Goal: Entertainment & Leisure: Consume media (video, audio)

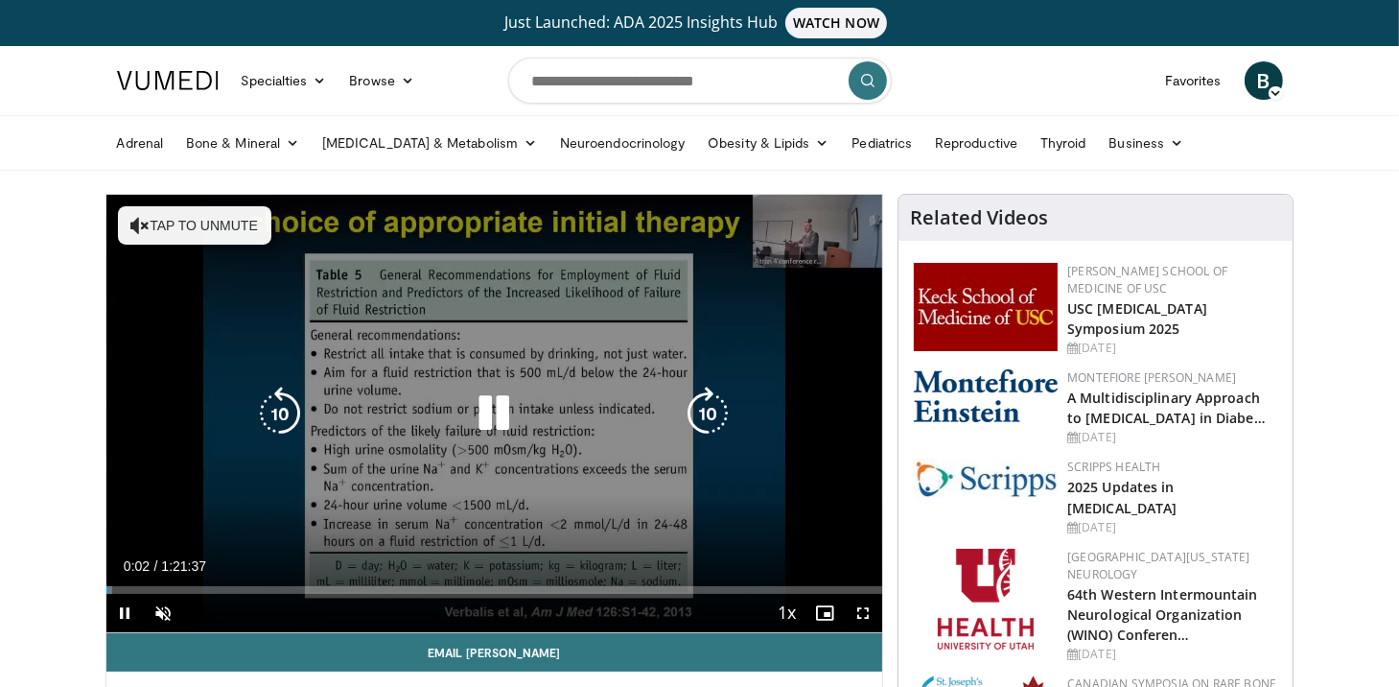
click at [145, 230] on icon "Video Player" at bounding box center [139, 225] width 19 height 19
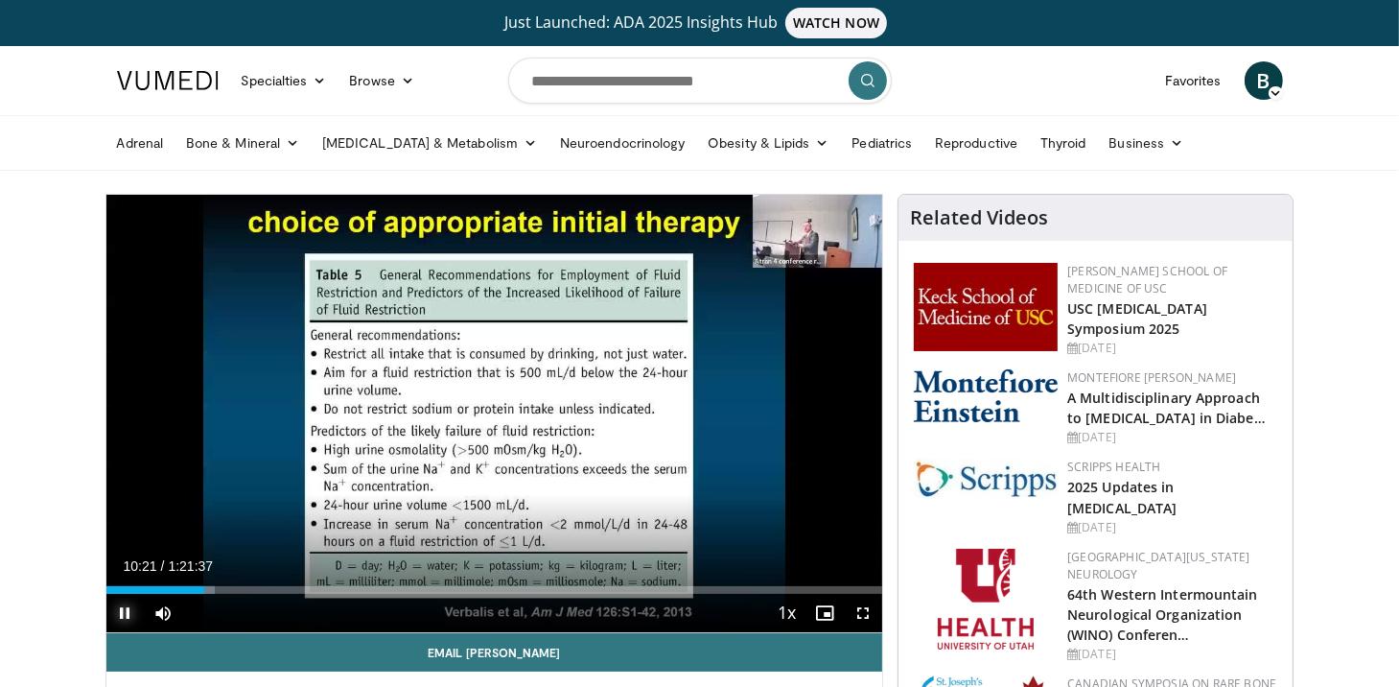
click at [129, 612] on span "Video Player" at bounding box center [125, 613] width 38 height 38
click at [864, 609] on span "Video Player" at bounding box center [863, 613] width 38 height 38
click at [130, 617] on span "Video Player" at bounding box center [125, 613] width 38 height 38
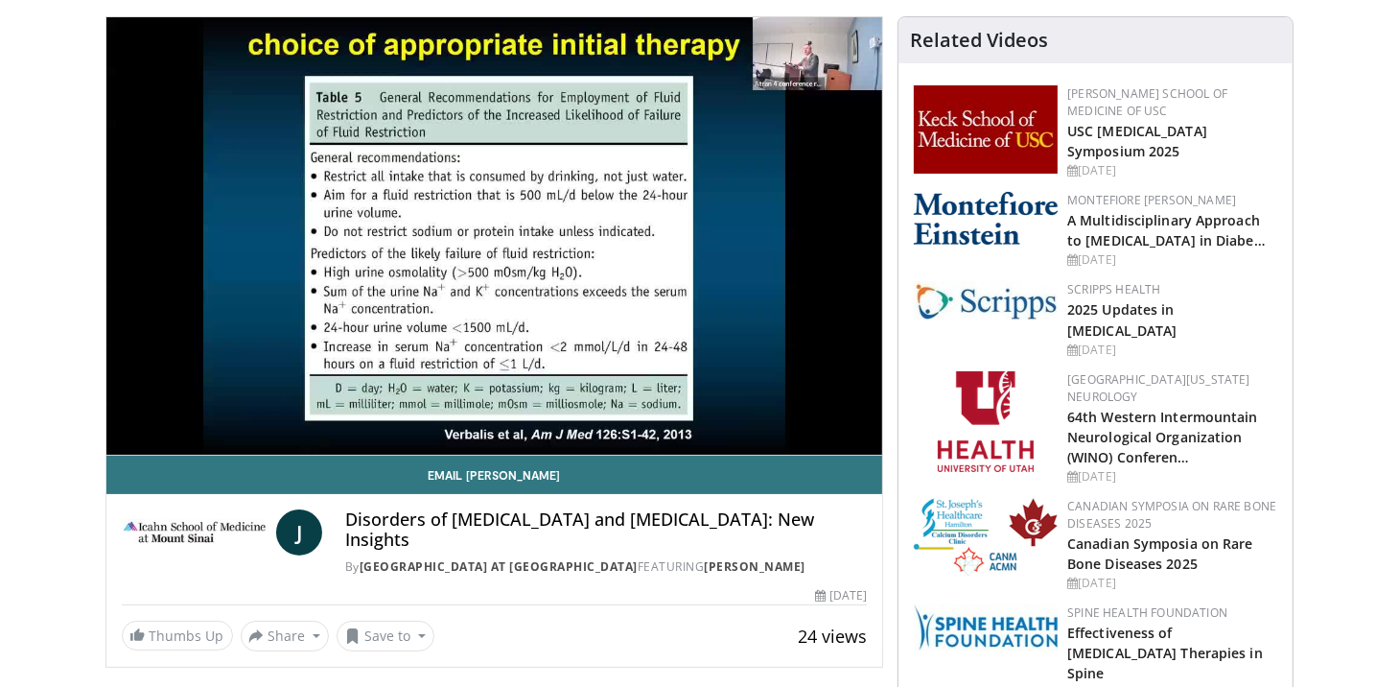
scroll to position [119, 0]
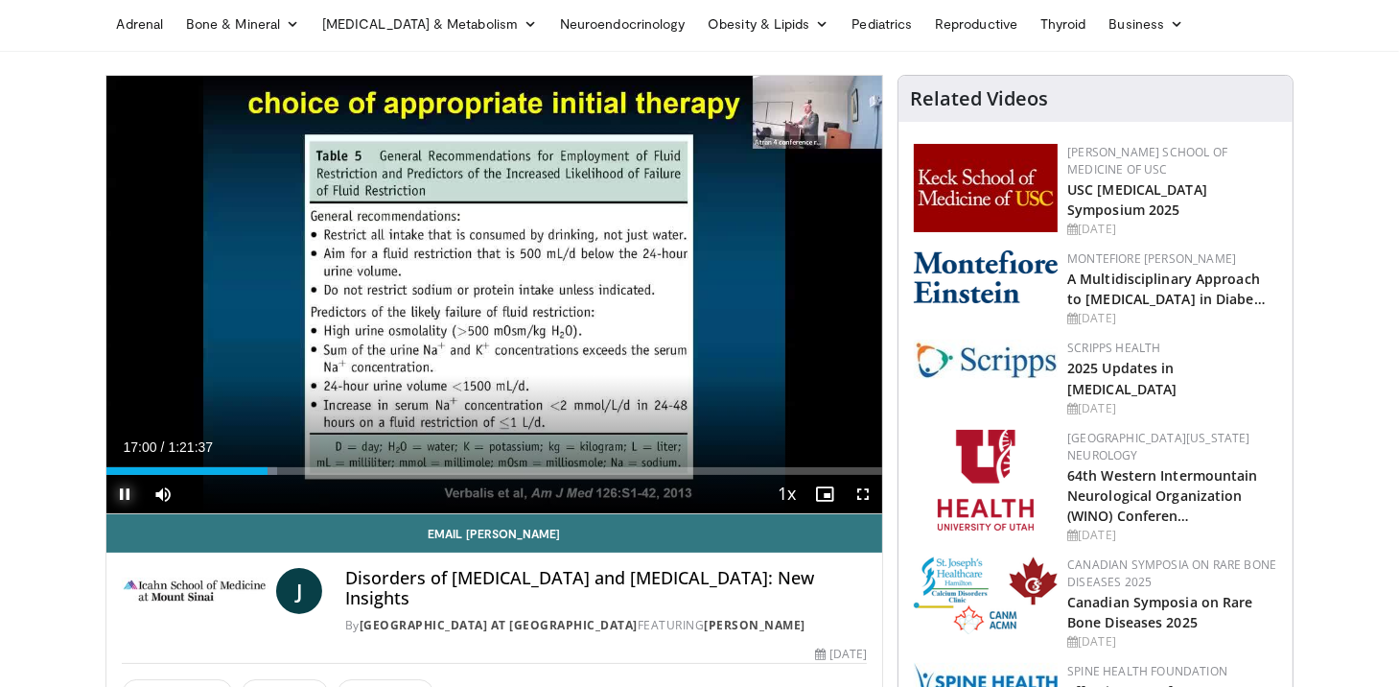
click at [119, 498] on span "Video Player" at bounding box center [125, 494] width 38 height 38
click at [129, 490] on span "Video Player" at bounding box center [125, 494] width 38 height 38
click at [132, 493] on span "Video Player" at bounding box center [125, 494] width 38 height 38
click at [130, 495] on span "Video Player" at bounding box center [125, 494] width 38 height 38
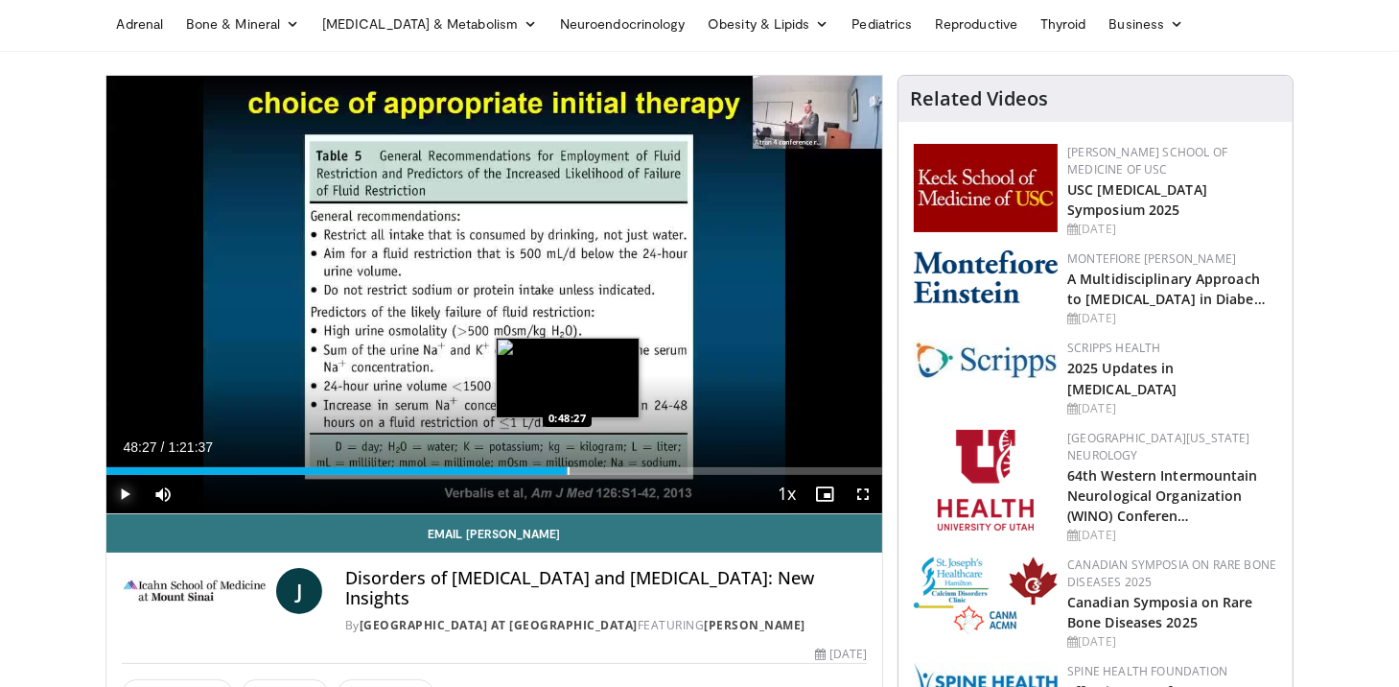
drag, startPoint x: 588, startPoint y: 473, endPoint x: 567, endPoint y: 471, distance: 21.2
click at [568, 471] on div "Progress Bar" at bounding box center [569, 471] width 2 height 8
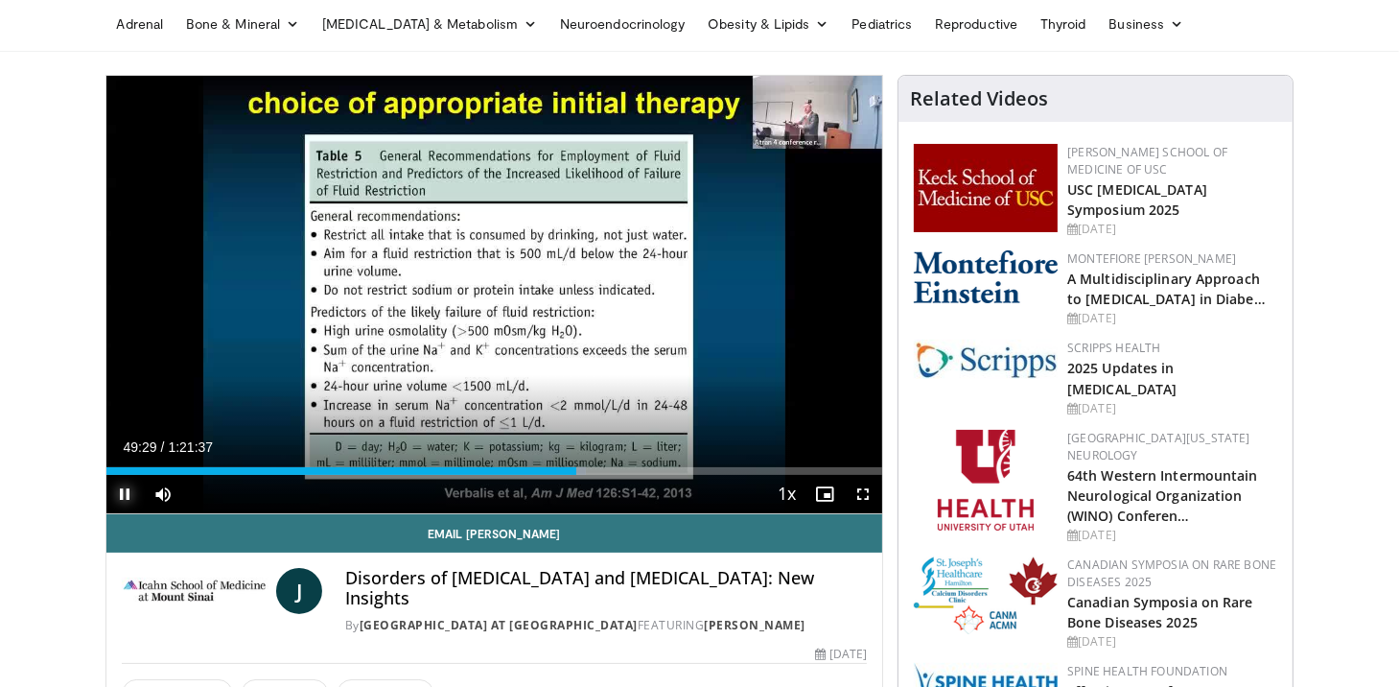
click at [133, 497] on span "Video Player" at bounding box center [125, 494] width 38 height 38
click at [129, 493] on span "Video Player" at bounding box center [125, 494] width 38 height 38
click at [126, 494] on span "Video Player" at bounding box center [125, 494] width 38 height 38
click at [119, 490] on span "Video Player" at bounding box center [125, 494] width 38 height 38
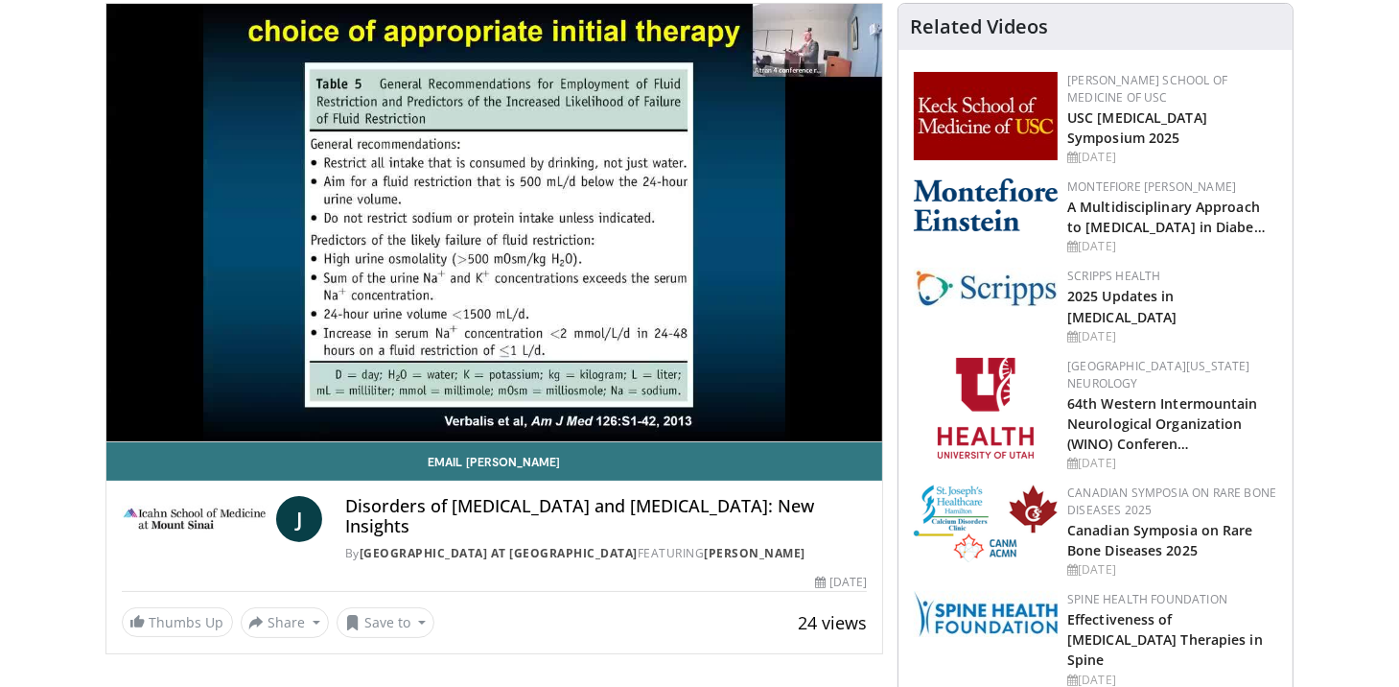
scroll to position [199, 0]
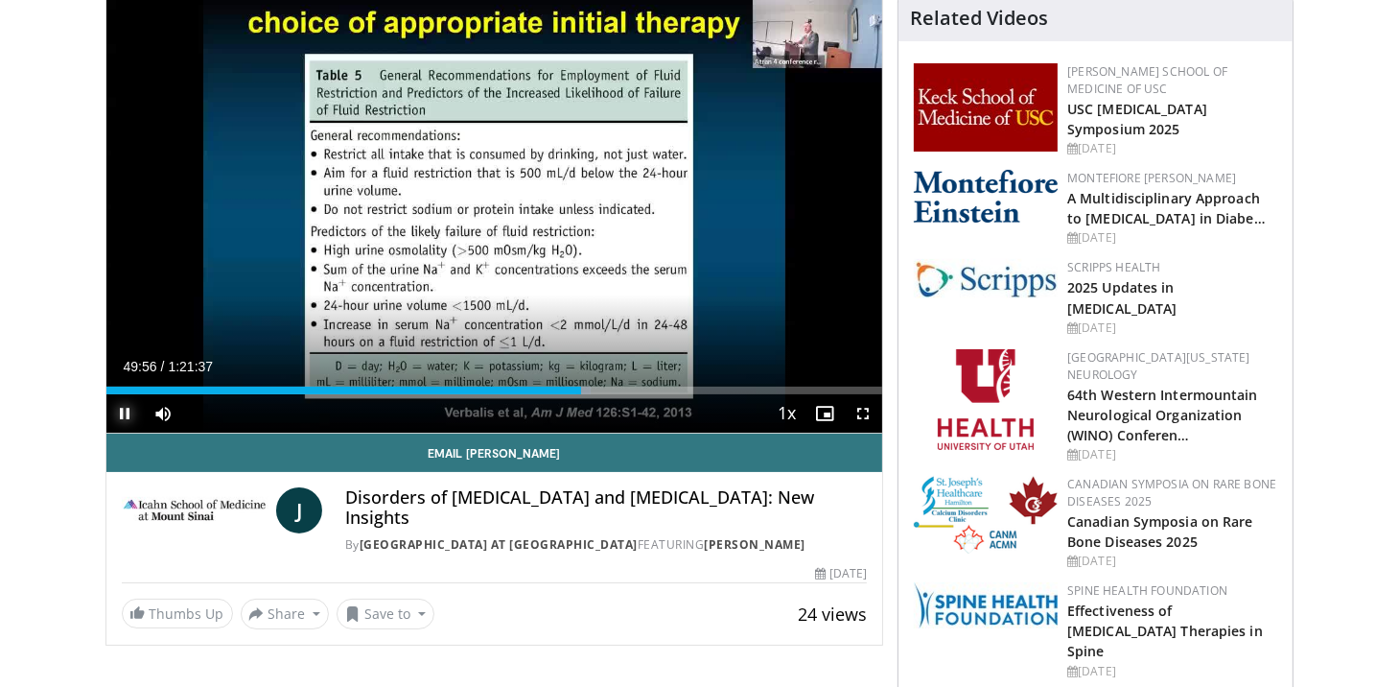
click at [123, 411] on span "Video Player" at bounding box center [125, 413] width 38 height 38
click at [126, 413] on span "Video Player" at bounding box center [125, 413] width 38 height 38
click at [125, 413] on span "Video Player" at bounding box center [125, 413] width 38 height 38
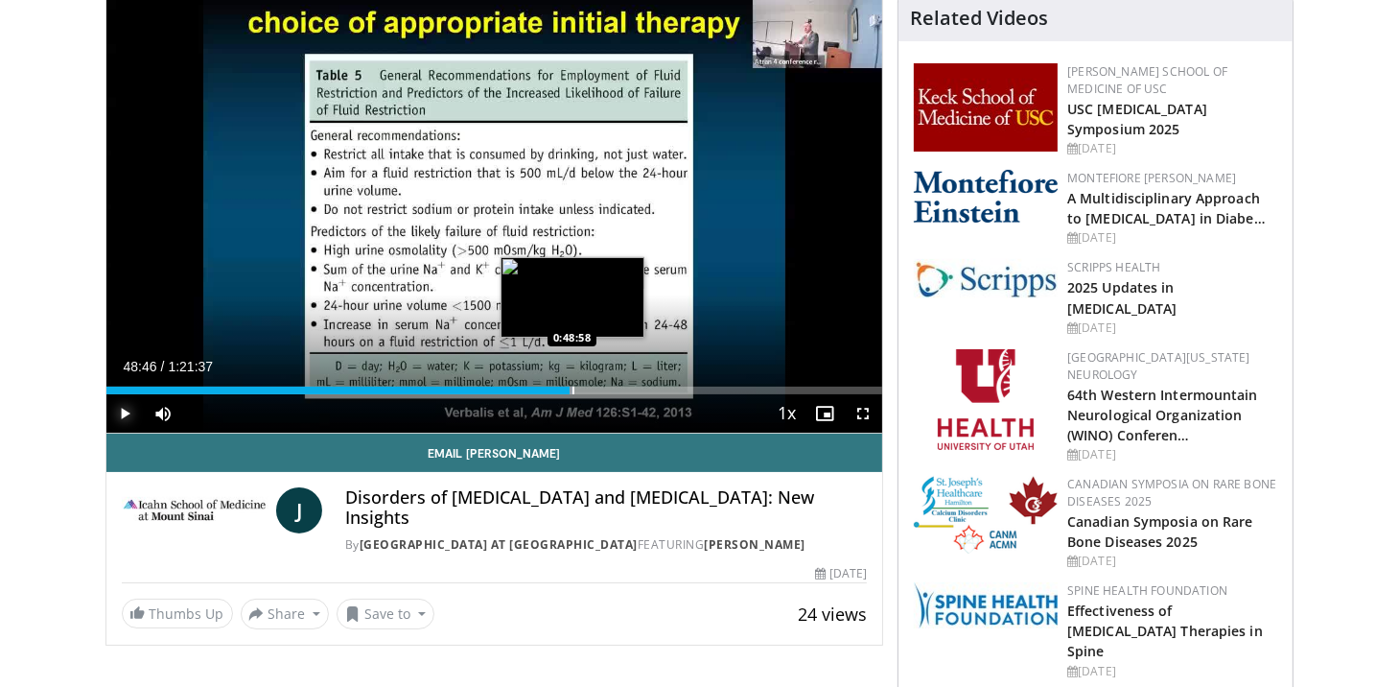
drag, startPoint x: 580, startPoint y: 393, endPoint x: 570, endPoint y: 393, distance: 10.5
click at [570, 393] on div "Loaded : 60.37% 0:48:46 0:48:58" at bounding box center [494, 390] width 777 height 8
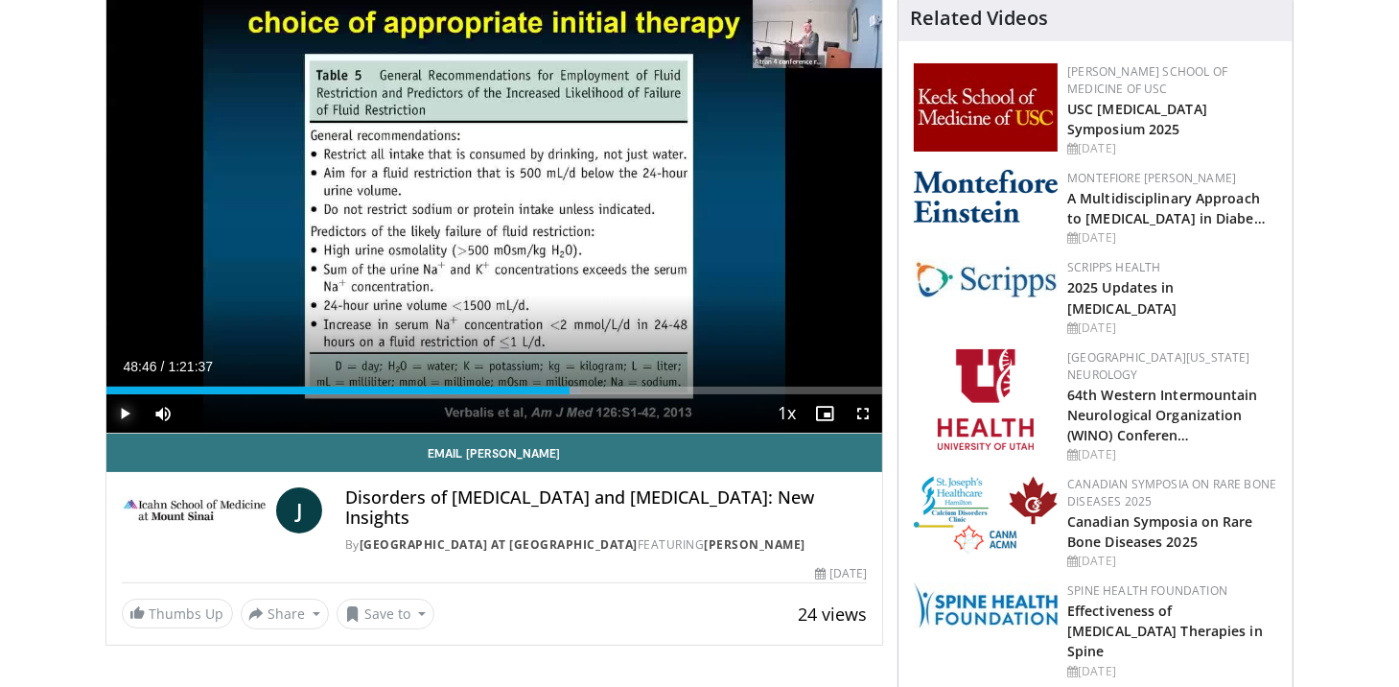
click at [127, 410] on span "Video Player" at bounding box center [125, 413] width 38 height 38
click at [571, 394] on div "Current Time 48:52 / Duration 1:21:37 Play Skip Backward Skip Forward Mute 100%…" at bounding box center [494, 413] width 777 height 38
